Goal: Transaction & Acquisition: Purchase product/service

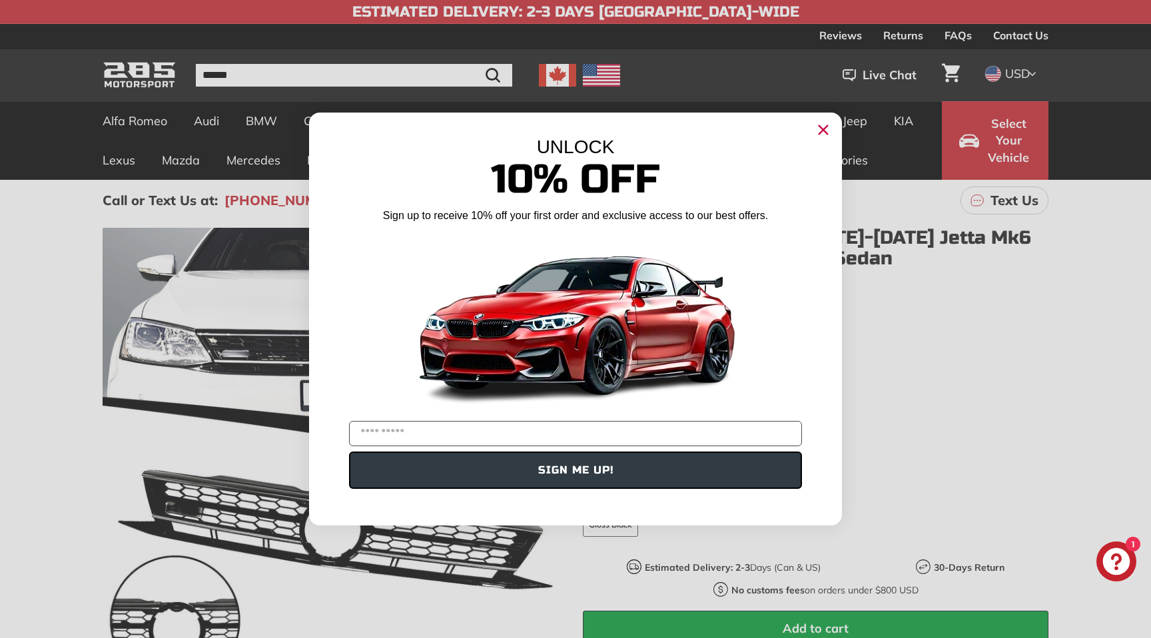
click at [815, 135] on circle "Close dialog" at bounding box center [823, 130] width 20 height 20
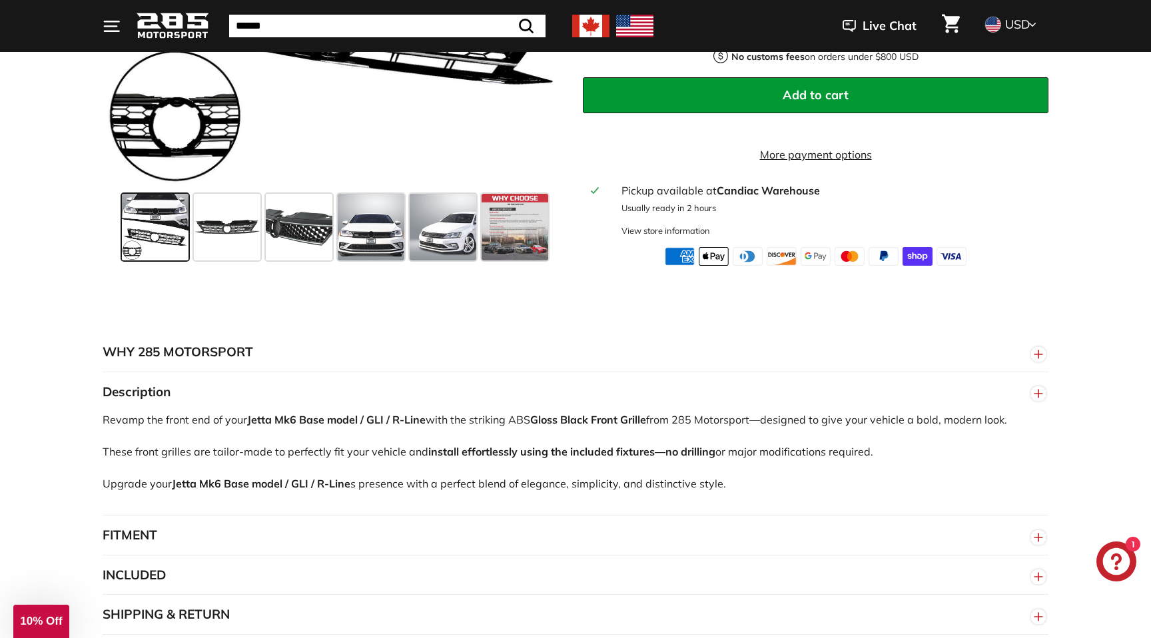
scroll to position [483, 0]
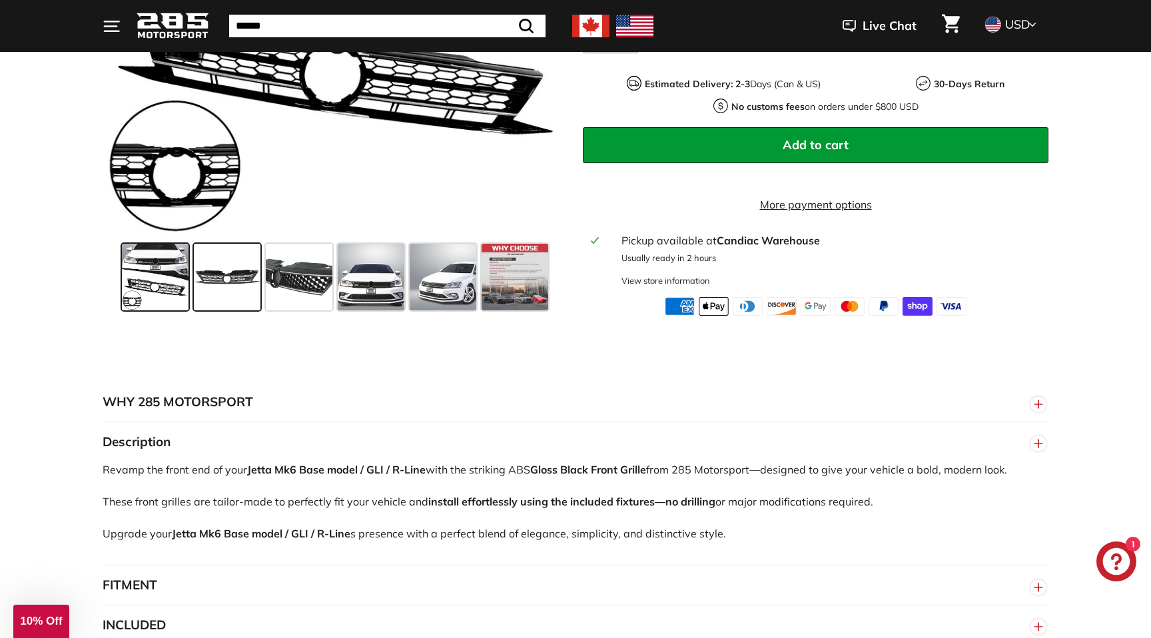
click at [227, 290] on span at bounding box center [227, 277] width 67 height 67
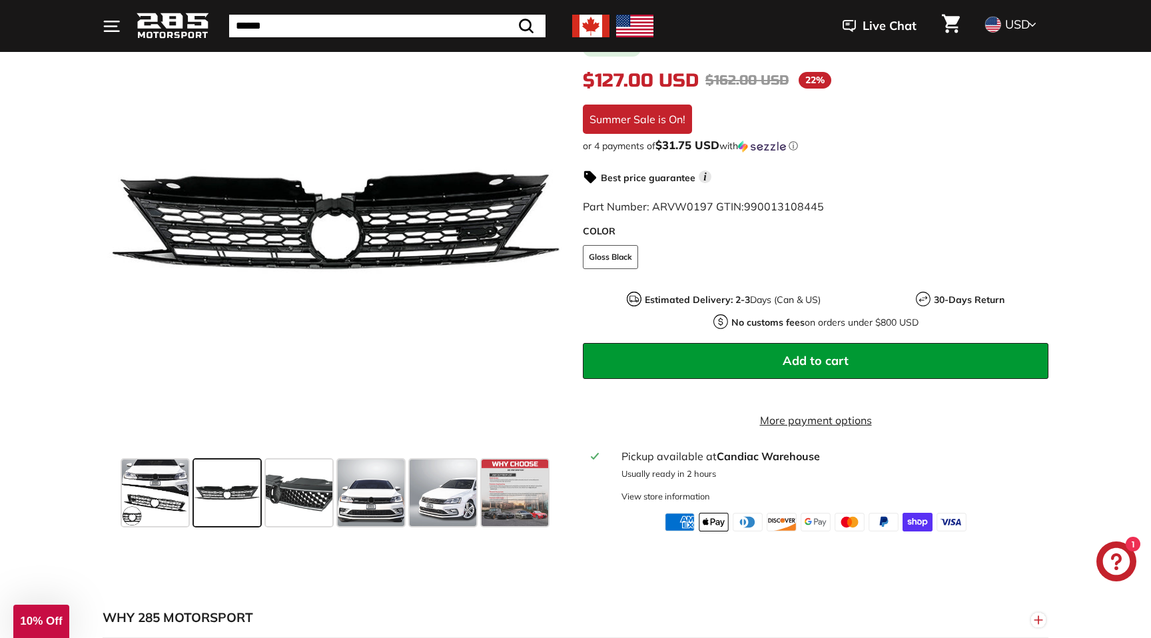
scroll to position [286, 0]
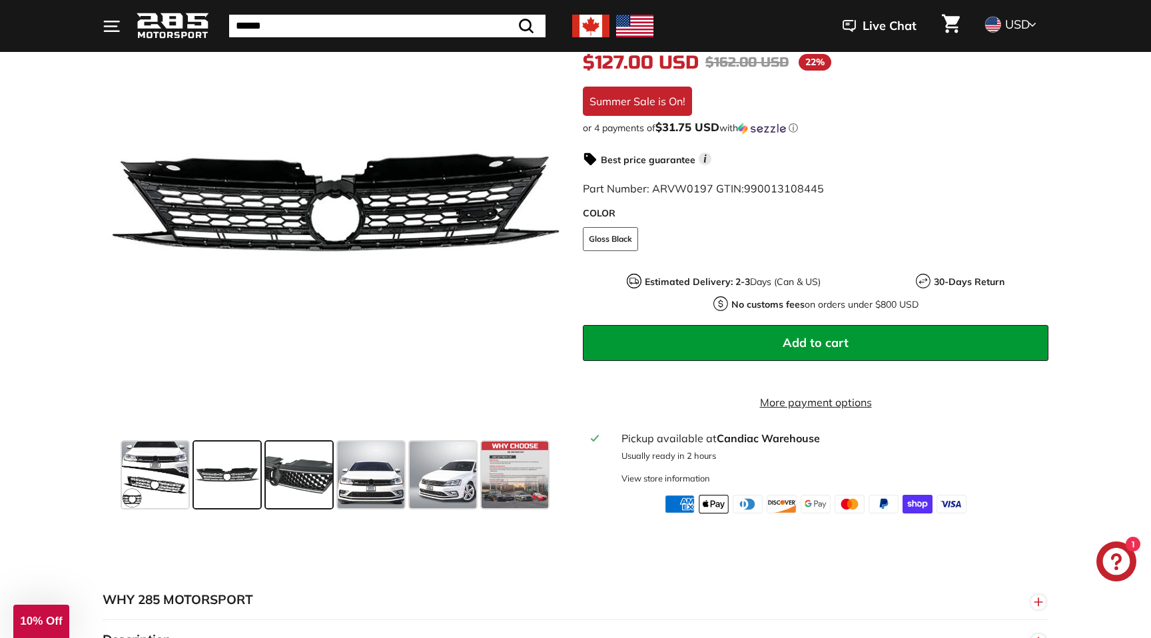
click at [311, 488] on span at bounding box center [299, 475] width 67 height 67
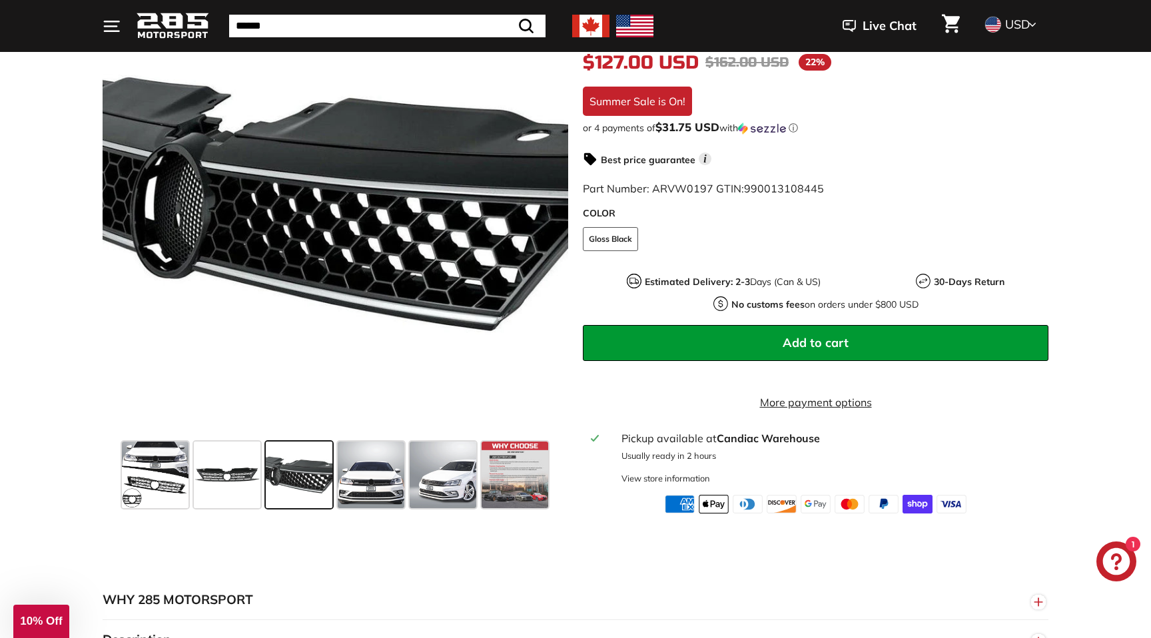
click at [688, 338] on button "Add to cart" at bounding box center [815, 343] width 465 height 36
